Goal: Task Accomplishment & Management: Manage account settings

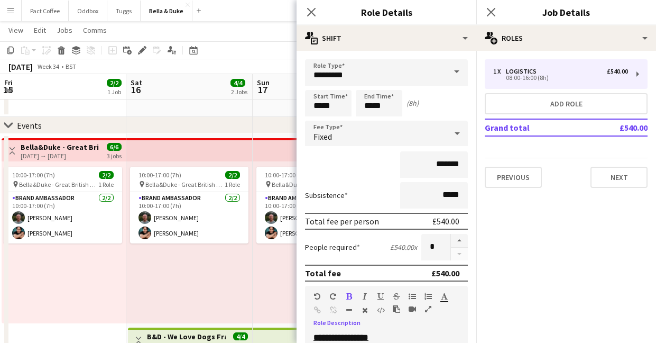
scroll to position [177, 0]
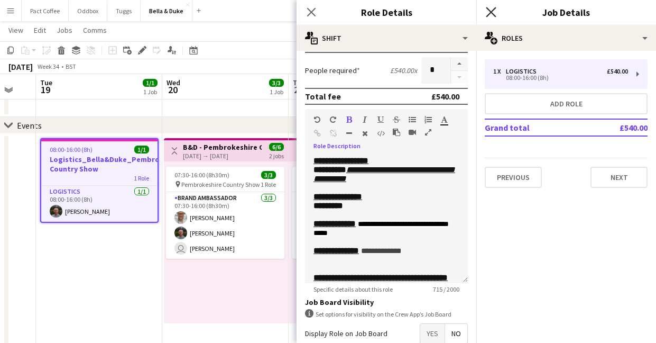
click at [491, 12] on icon at bounding box center [491, 12] width 10 height 10
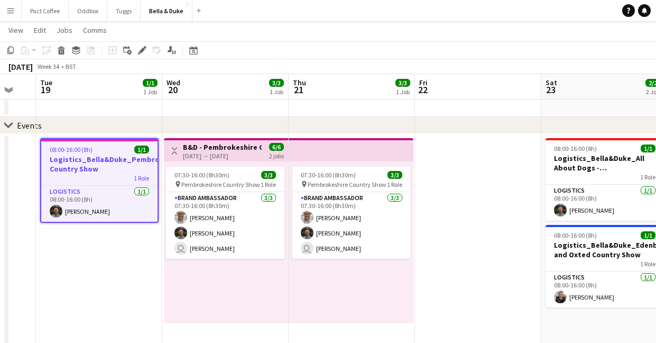
click at [129, 168] on h3 "Logistics_Bella&Duke_Pembrokeshire Country Show" at bounding box center [99, 163] width 116 height 19
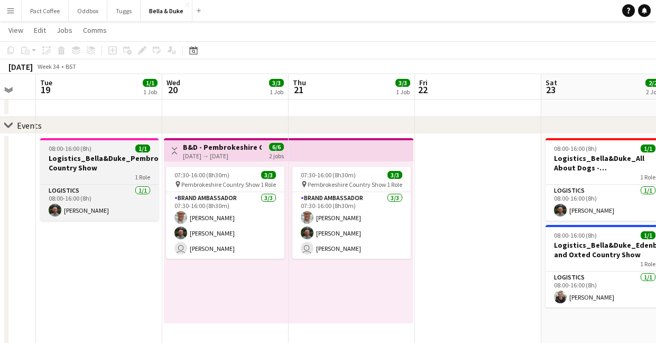
click at [123, 154] on h3 "Logistics_Bella&Duke_Pembrokeshire Country Show" at bounding box center [99, 162] width 118 height 19
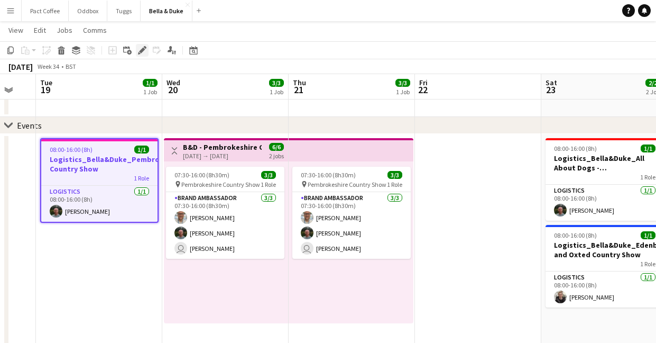
click at [140, 50] on icon at bounding box center [142, 51] width 6 height 6
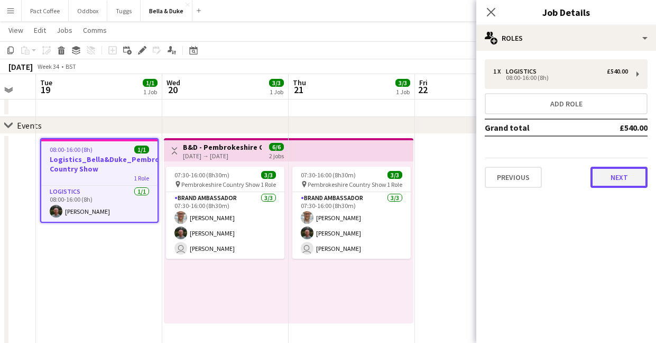
click at [612, 177] on button "Next" at bounding box center [618, 177] width 57 height 21
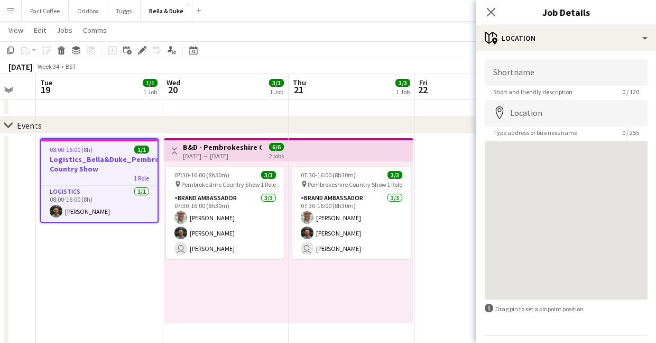
scroll to position [31, 0]
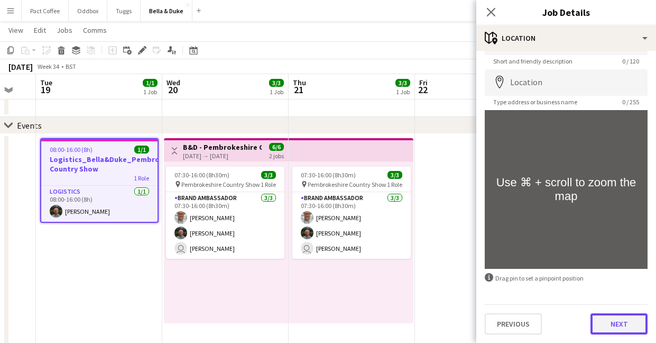
click at [605, 320] on button "Next" at bounding box center [618, 323] width 57 height 21
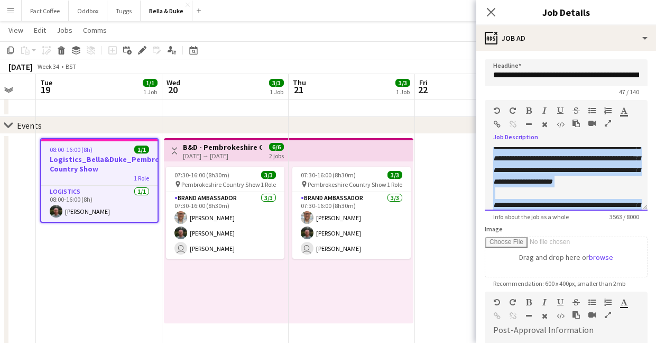
scroll to position [0, 0]
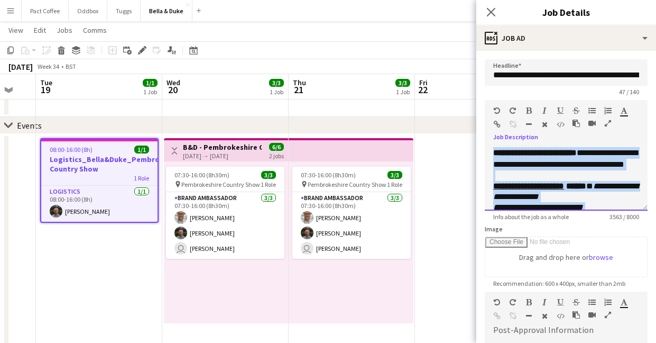
drag, startPoint x: 562, startPoint y: 141, endPoint x: 485, endPoint y: 68, distance: 105.8
click at [485, 68] on form "**********" at bounding box center [566, 286] width 180 height 455
click at [493, 10] on icon at bounding box center [491, 12] width 10 height 10
